Goal: Transaction & Acquisition: Purchase product/service

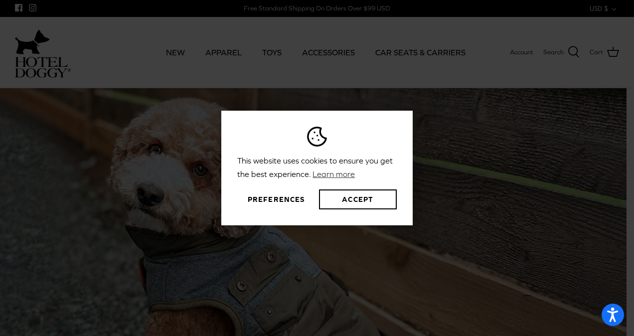
click at [223, 55] on div "This website uses cookies to ensure you get the best experience. Learn more Pre…" at bounding box center [317, 168] width 634 height 336
click at [353, 201] on button "Accept" at bounding box center [358, 199] width 78 height 20
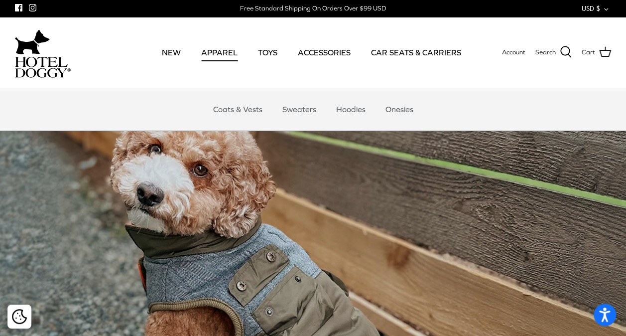
click at [230, 63] on link "APPAREL" at bounding box center [219, 52] width 54 height 34
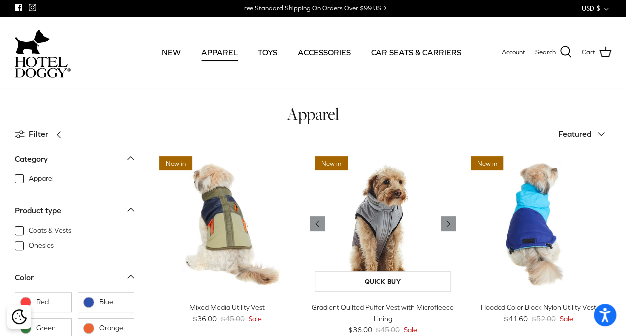
click at [357, 224] on img "Gradient Quilted Puffer Vest with Microfleece Lining" at bounding box center [382, 223] width 145 height 145
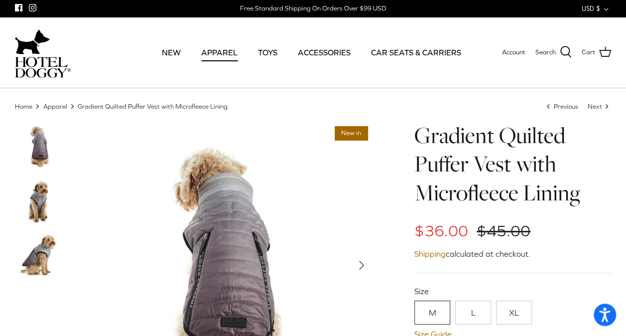
click at [471, 309] on link "L" at bounding box center [473, 312] width 36 height 24
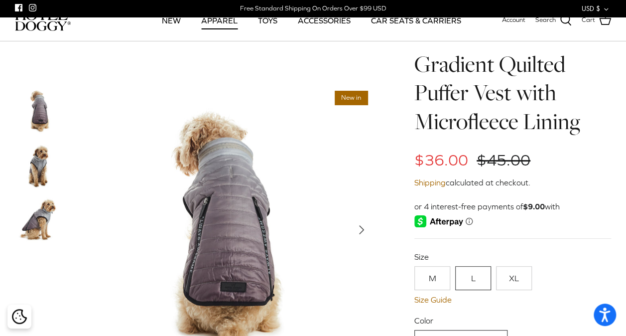
scroll to position [175, 0]
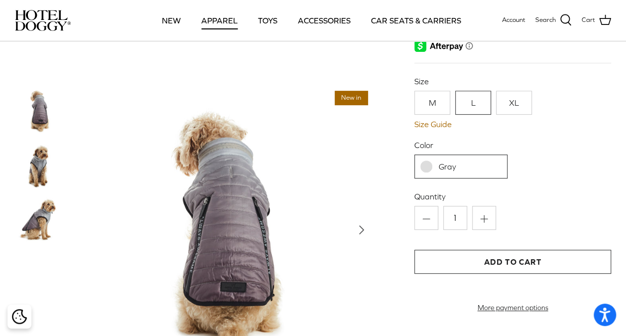
click at [503, 277] on div "Quantity Minus 1 Plus Add to Cart More payment options This item is a recurring…" at bounding box center [512, 251] width 197 height 121
click at [503, 269] on button "Add to Cart" at bounding box center [512, 262] width 197 height 24
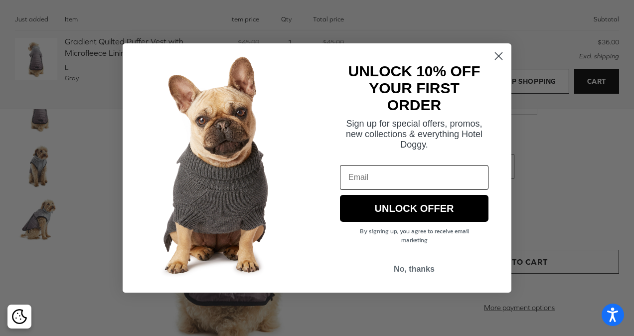
click at [493, 56] on circle "Close dialog" at bounding box center [498, 56] width 16 height 16
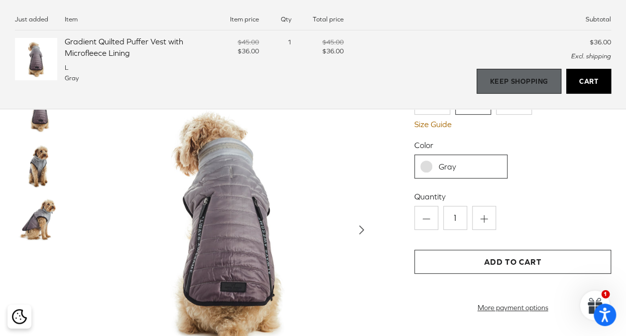
click at [534, 88] on link "Keep Shopping" at bounding box center [519, 81] width 84 height 25
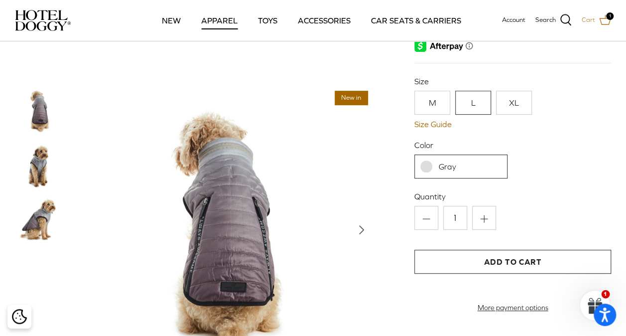
click at [599, 26] on link "Cart 1" at bounding box center [596, 20] width 29 height 13
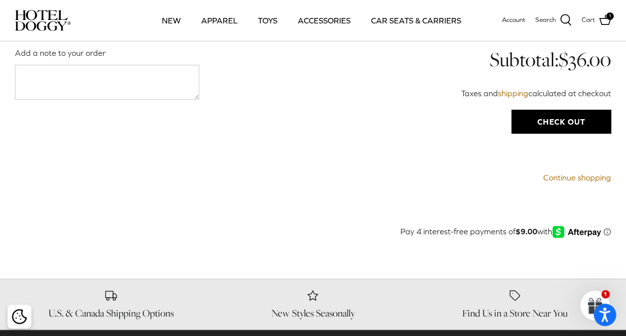
scroll to position [228, 0]
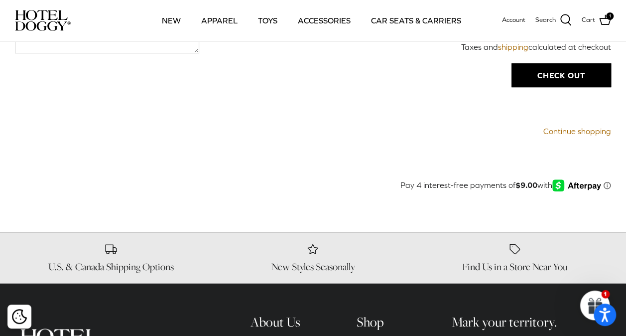
click at [607, 105] on shop-pay-wallet-button at bounding box center [608, 108] width 2 height 9
click at [545, 78] on input "Check out" at bounding box center [562, 75] width 100 height 24
click at [549, 79] on input "Check out" at bounding box center [562, 75] width 100 height 24
